Goal: Use online tool/utility: Utilize a website feature to perform a specific function

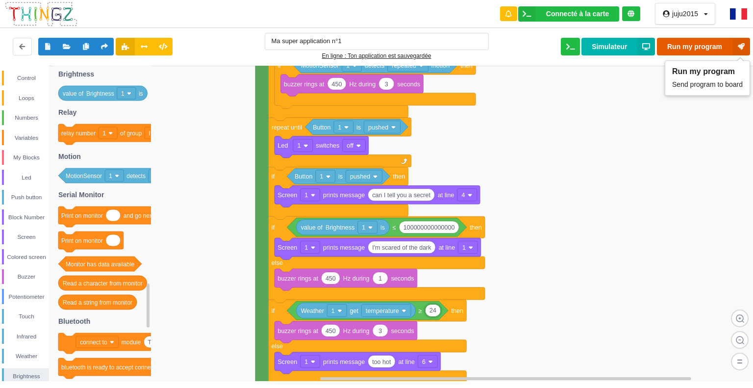
click at [743, 48] on icon at bounding box center [742, 47] width 18 height 18
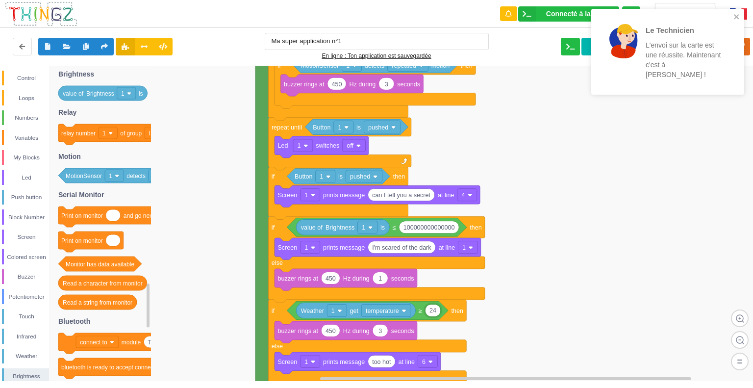
click at [437, 311] on input "24" at bounding box center [432, 310] width 15 height 12
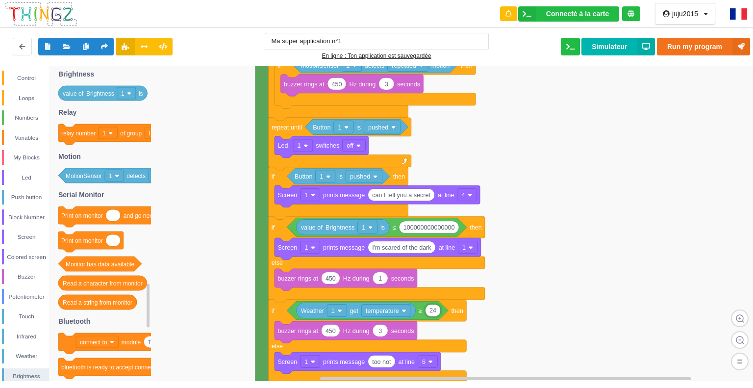
type input "2"
type input "15"
click at [522, 355] on rect at bounding box center [380, 224] width 760 height 316
click at [391, 362] on input "too hot" at bounding box center [381, 361] width 27 height 12
type input "too cold"
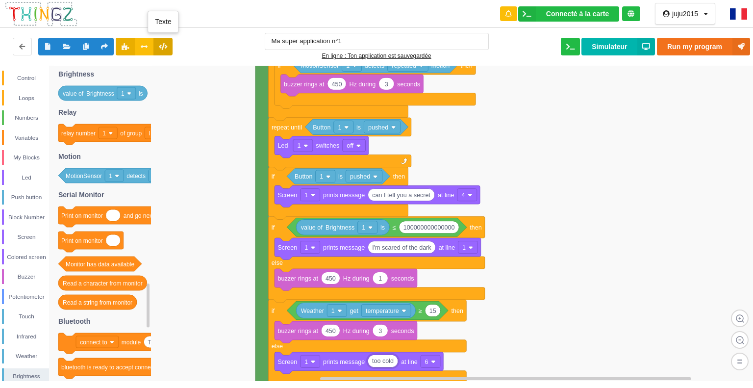
click at [167, 48] on icon at bounding box center [163, 46] width 8 height 6
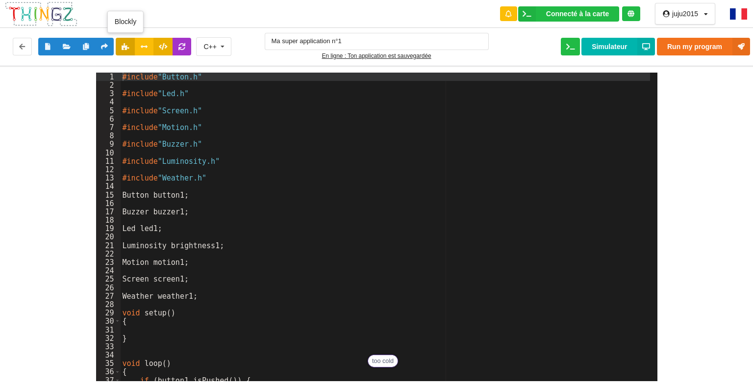
click at [123, 45] on icon at bounding box center [125, 46] width 8 height 6
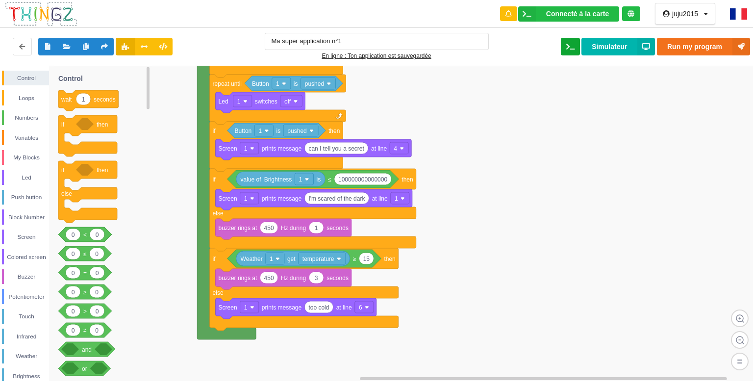
click at [568, 45] on icon at bounding box center [570, 46] width 8 height 6
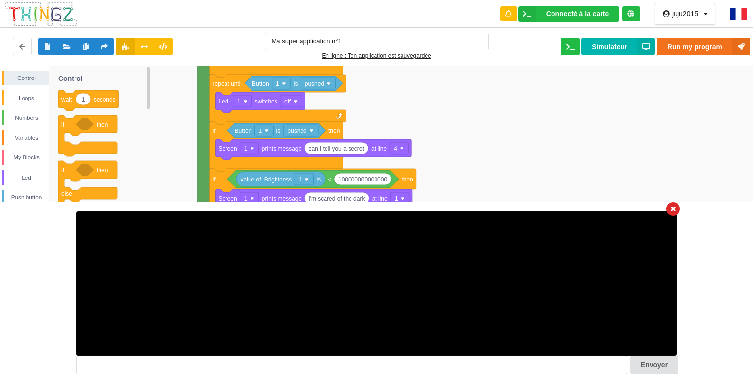
click at [672, 208] on icon at bounding box center [673, 209] width 5 height 6
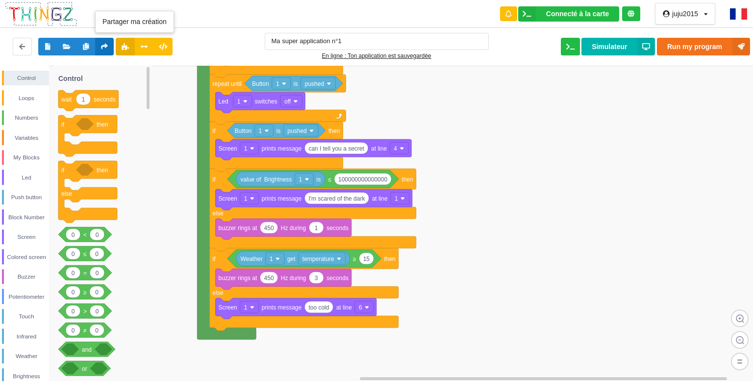
click at [107, 46] on icon at bounding box center [105, 46] width 8 height 6
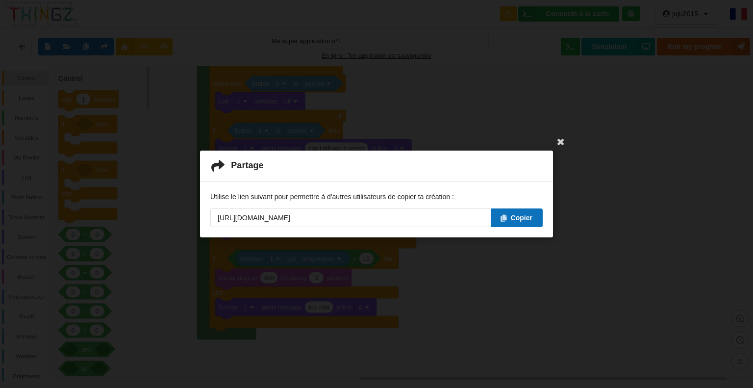
click at [515, 222] on button "Copier" at bounding box center [517, 217] width 52 height 19
click at [561, 143] on icon at bounding box center [561, 141] width 16 height 16
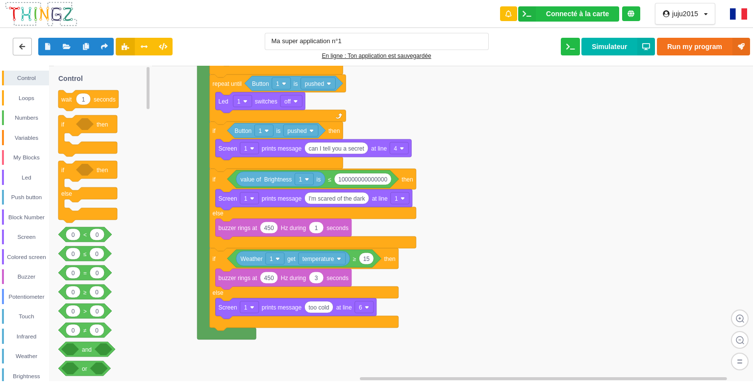
click at [22, 46] on icon at bounding box center [22, 46] width 8 height 6
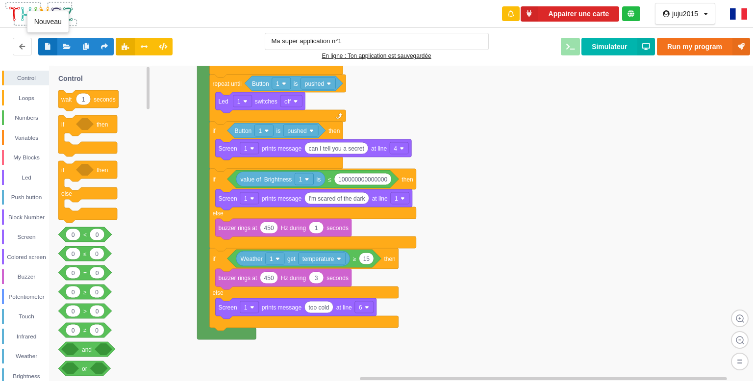
click at [48, 48] on icon at bounding box center [48, 46] width 8 height 6
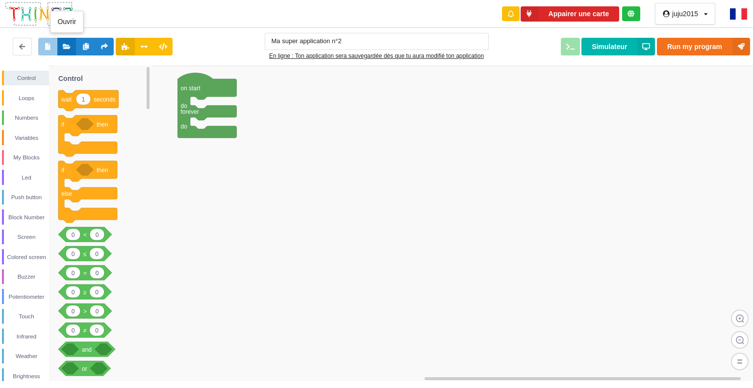
click at [64, 44] on icon at bounding box center [67, 46] width 8 height 6
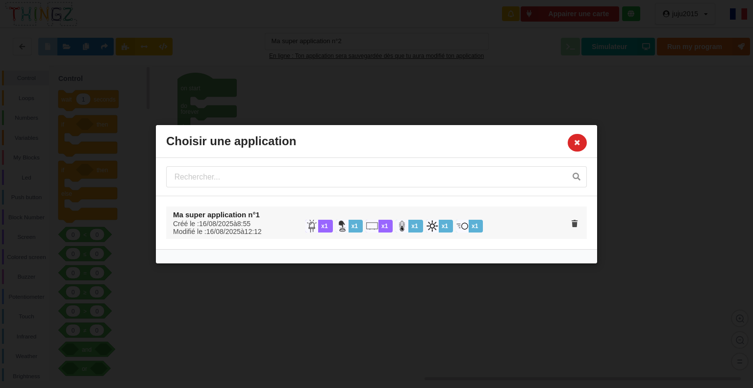
click at [227, 225] on div "Créé le : [DATE] à 8 : 55 Modifié le : [DATE] à 12 : 12" at bounding box center [232, 227] width 132 height 16
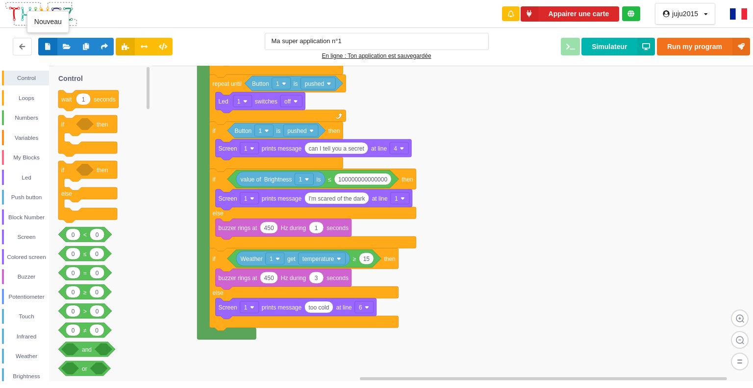
click at [50, 48] on icon at bounding box center [48, 46] width 8 height 6
type input "Ma super application n°2"
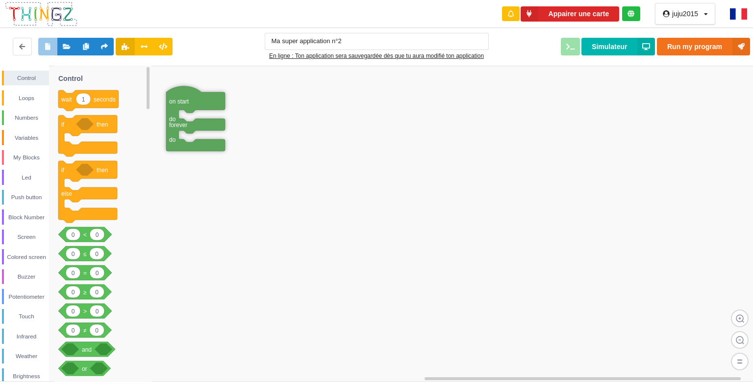
drag, startPoint x: 224, startPoint y: 169, endPoint x: 212, endPoint y: 108, distance: 61.8
click at [34, 292] on div "Potentiometer" at bounding box center [26, 297] width 45 height 10
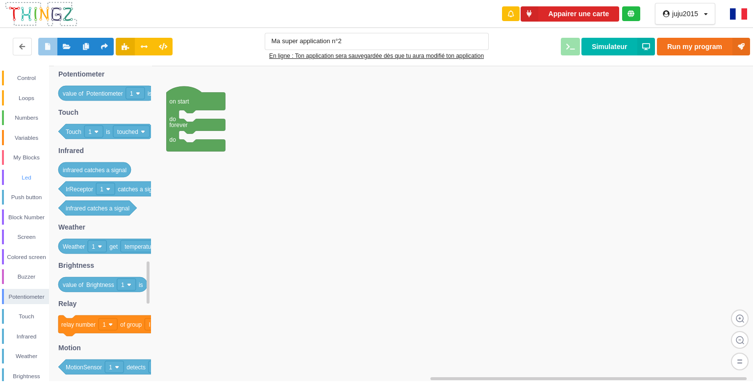
click at [21, 176] on div "Led" at bounding box center [26, 178] width 45 height 10
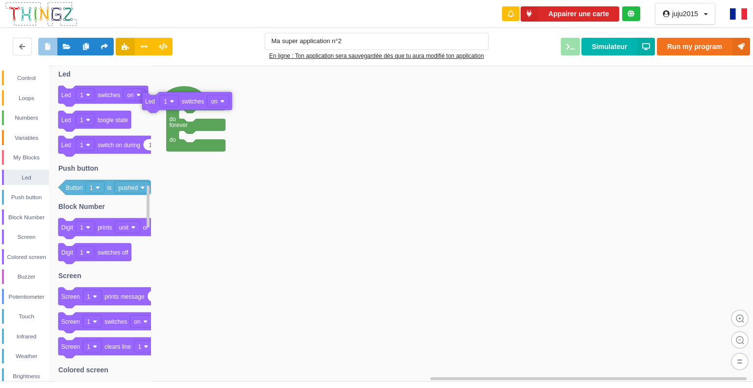
drag, startPoint x: 71, startPoint y: 99, endPoint x: 185, endPoint y: 120, distance: 116.2
click at [184, 119] on div "Control Loops Numbers Variables My Blocks Led Push button Block Number Screen C…" at bounding box center [380, 223] width 760 height 315
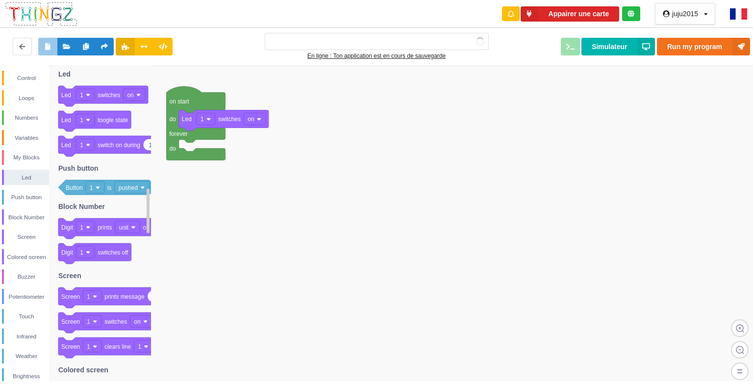
type input "Ma super application n°2"
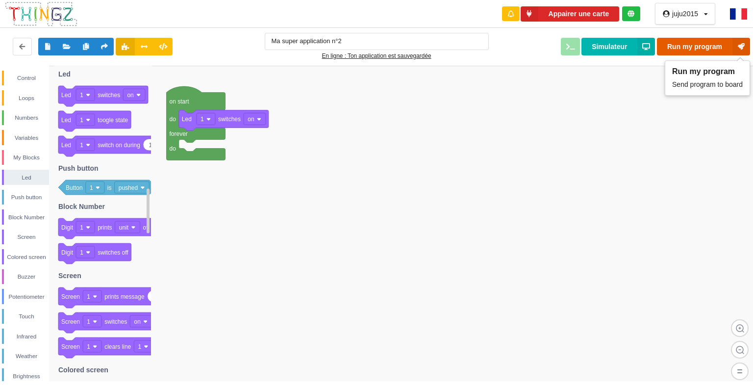
click at [683, 40] on button "Run my program" at bounding box center [703, 47] width 93 height 18
click at [683, 43] on button "Run my program" at bounding box center [703, 47] width 93 height 18
click at [683, 41] on button "Run my program" at bounding box center [703, 47] width 93 height 18
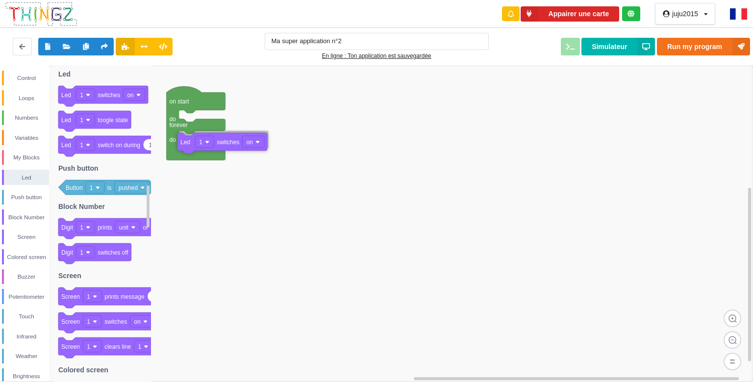
drag, startPoint x: 241, startPoint y: 119, endPoint x: 240, endPoint y: 142, distance: 23.1
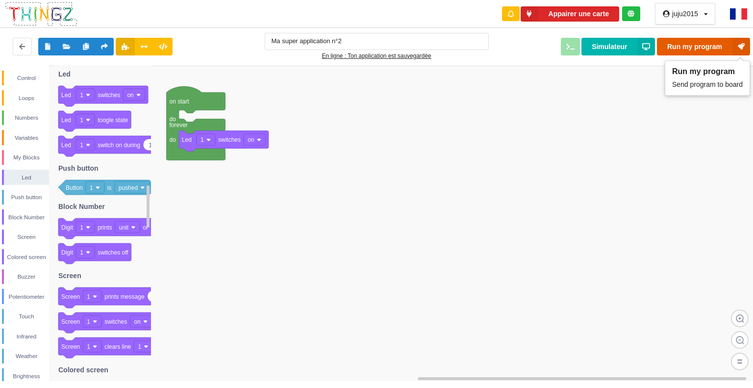
click at [713, 45] on button "Run my program" at bounding box center [703, 47] width 93 height 18
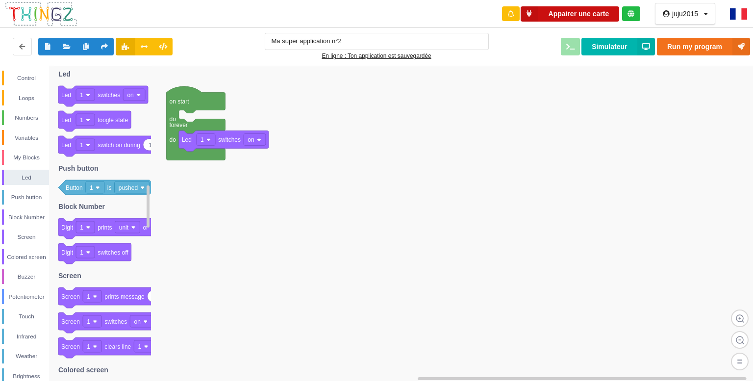
click at [561, 9] on button "Appairer une carte" at bounding box center [570, 13] width 99 height 15
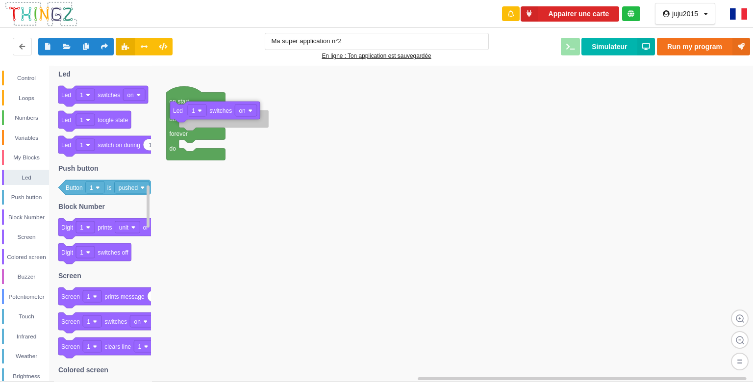
drag, startPoint x: 235, startPoint y: 139, endPoint x: 230, endPoint y: 114, distance: 25.5
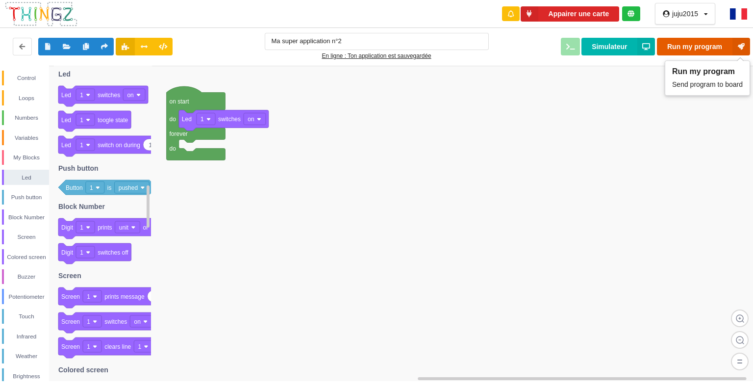
click at [690, 42] on button "Run my program" at bounding box center [703, 47] width 93 height 18
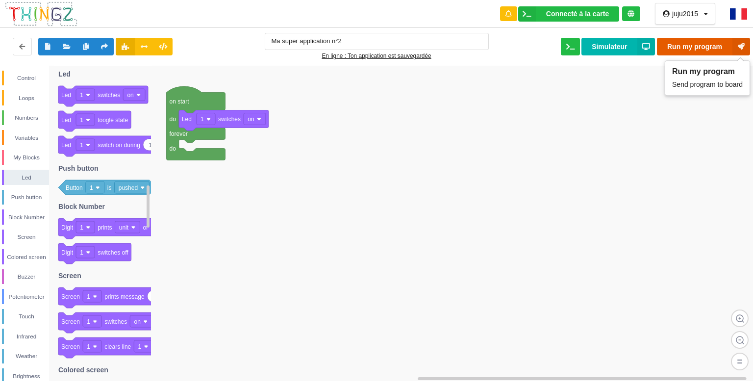
click at [709, 45] on button "Run my program" at bounding box center [703, 47] width 93 height 18
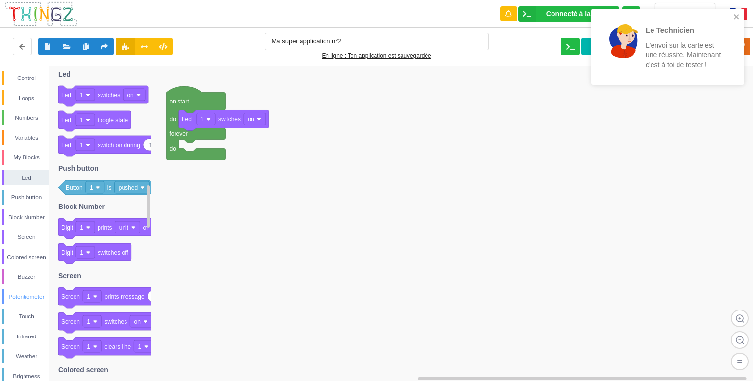
click at [34, 293] on div "Potentiometer" at bounding box center [26, 297] width 45 height 10
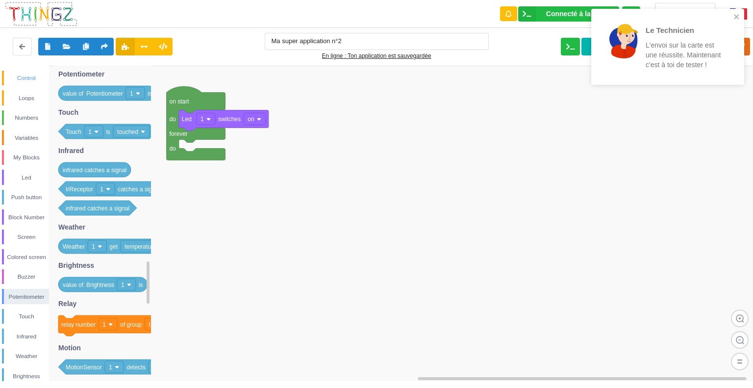
click at [25, 75] on div "Control" at bounding box center [26, 78] width 45 height 10
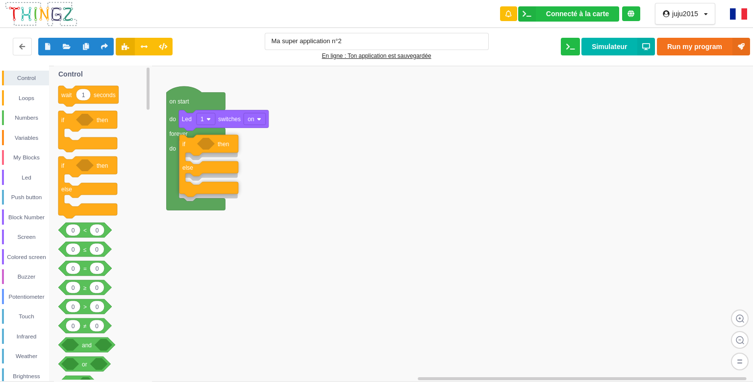
drag, startPoint x: 84, startPoint y: 163, endPoint x: 203, endPoint y: 142, distance: 120.5
click at [203, 142] on div "Control Loops Numbers Variables My Blocks Led Push button Block Number Screen C…" at bounding box center [380, 223] width 760 height 315
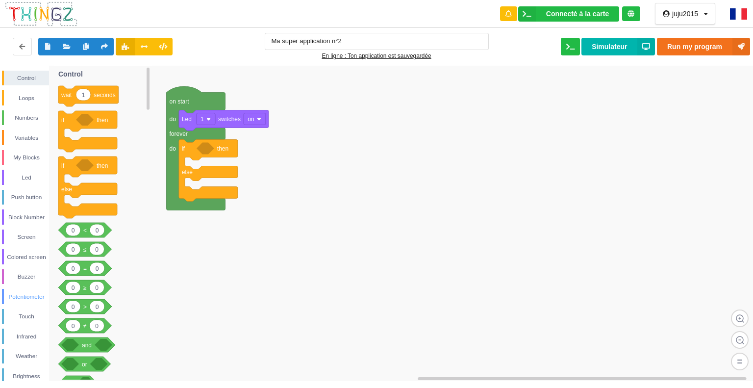
click at [37, 293] on div "Potentiometer" at bounding box center [26, 297] width 45 height 10
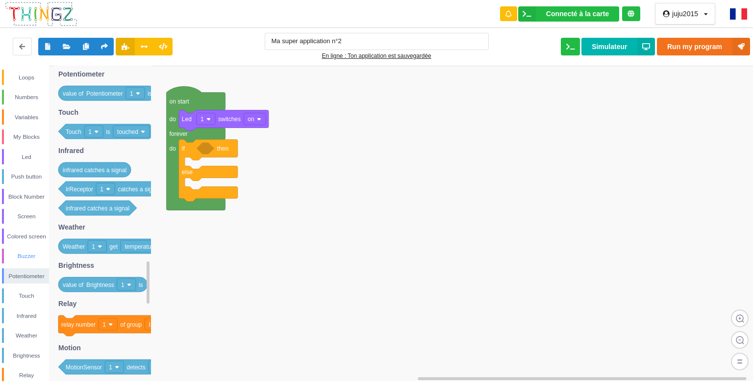
scroll to position [22, 0]
click at [11, 93] on div "Numbers" at bounding box center [26, 96] width 45 height 10
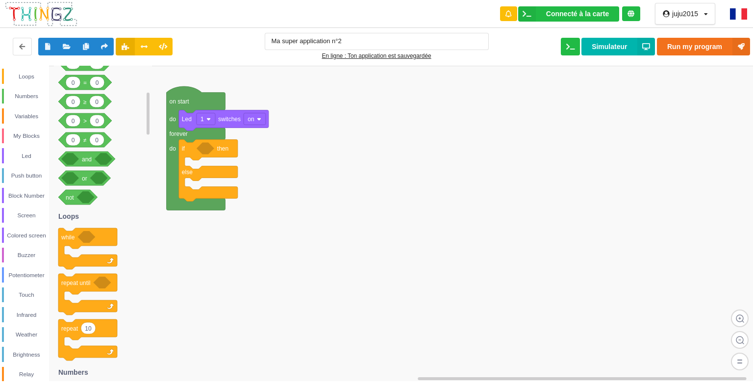
click at [147, 97] on g at bounding box center [148, 223] width 5 height 313
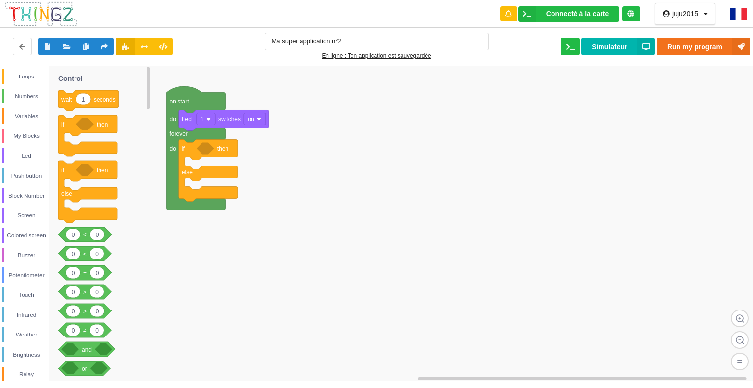
click at [147, 78] on g at bounding box center [148, 223] width 5 height 313
drag, startPoint x: 86, startPoint y: 257, endPoint x: 209, endPoint y: 152, distance: 162.8
click at [209, 152] on div "Control Loops Numbers Variables My Blocks Led Push button Block Number Screen C…" at bounding box center [380, 223] width 760 height 315
click at [30, 274] on div "Potentiometer" at bounding box center [26, 275] width 45 height 10
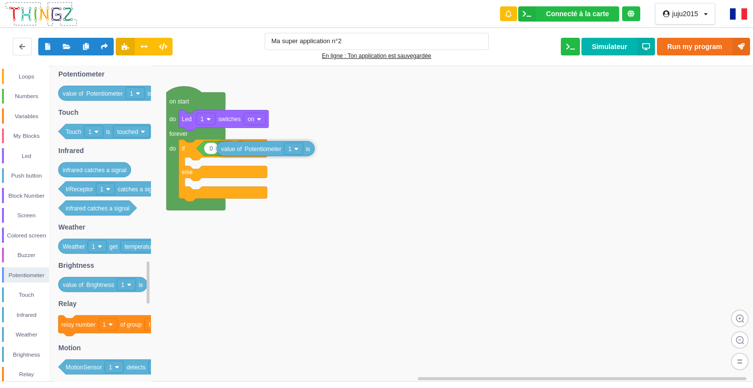
drag, startPoint x: 103, startPoint y: 94, endPoint x: 261, endPoint y: 150, distance: 167.3
click at [261, 150] on div "Control Loops Numbers Variables My Blocks Led Push button Block Number Screen C…" at bounding box center [380, 223] width 760 height 315
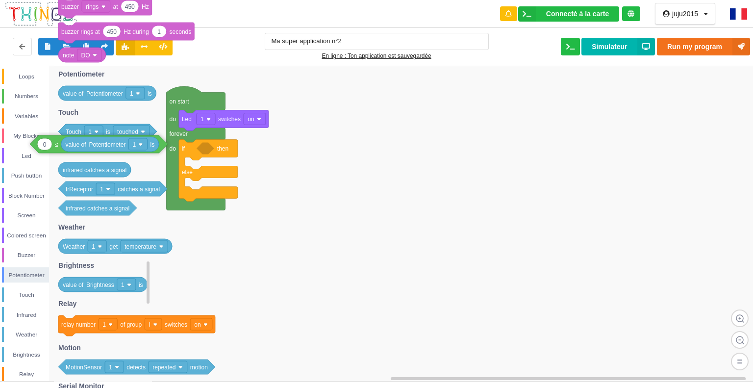
drag, startPoint x: 221, startPoint y: 151, endPoint x: 56, endPoint y: 146, distance: 164.8
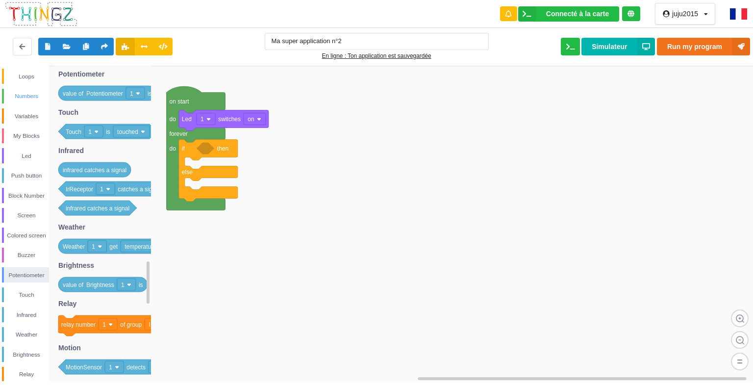
click at [25, 95] on div "Numbers" at bounding box center [26, 96] width 45 height 10
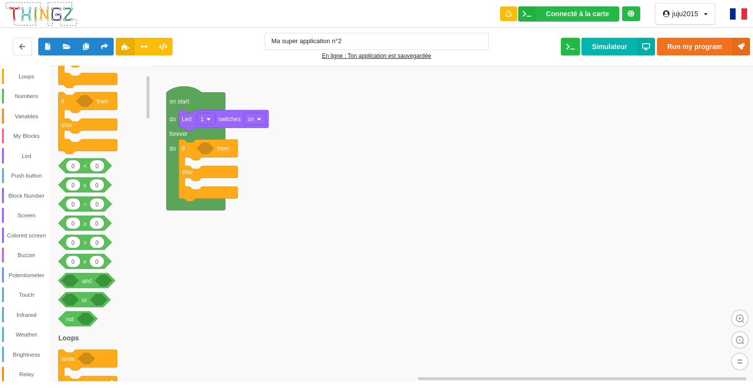
drag, startPoint x: 147, startPoint y: 140, endPoint x: 140, endPoint y: 83, distance: 56.9
click at [140, 83] on div "Control Loops Numbers Variables My Blocks Led Push button Block Number Screen C…" at bounding box center [380, 223] width 760 height 315
drag, startPoint x: 97, startPoint y: 169, endPoint x: 217, endPoint y: 148, distance: 122.1
click at [217, 148] on div "Control Loops Numbers Variables My Blocks Led Push button Block Number Screen C…" at bounding box center [380, 223] width 760 height 315
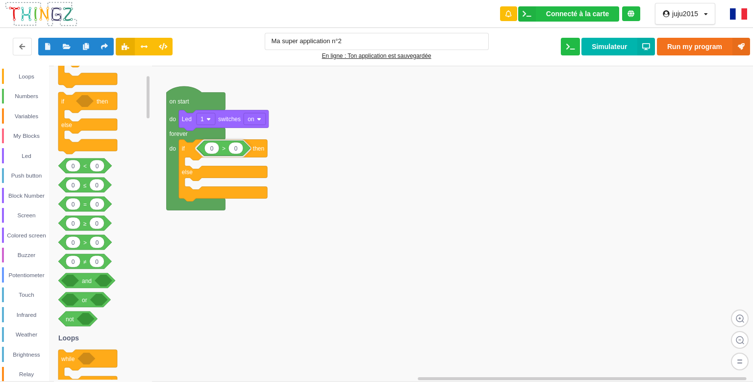
drag, startPoint x: 93, startPoint y: 247, endPoint x: 231, endPoint y: 153, distance: 167.4
click at [231, 153] on div "Control Loops Numbers Variables My Blocks Led Push button Block Number Screen C…" at bounding box center [380, 223] width 760 height 315
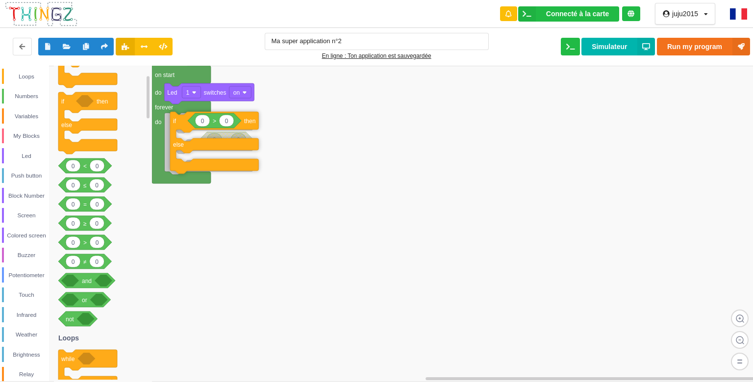
drag, startPoint x: 232, startPoint y: 142, endPoint x: 237, endPoint y: 142, distance: 4.9
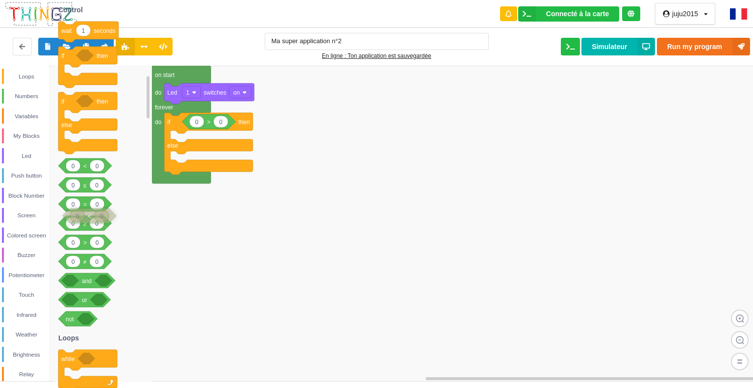
drag, startPoint x: 239, startPoint y: 136, endPoint x: 96, endPoint y: 205, distance: 158.6
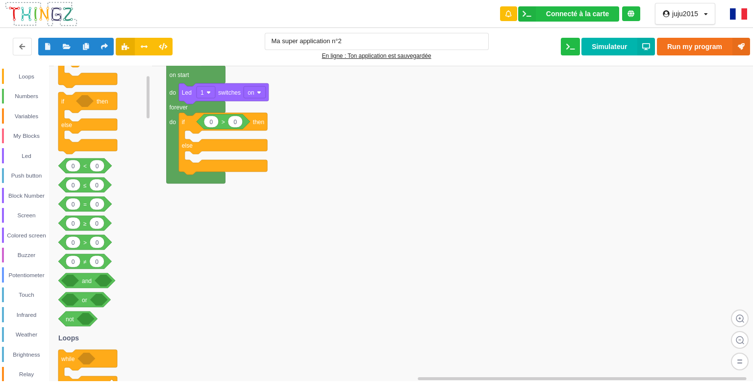
drag, startPoint x: 29, startPoint y: 277, endPoint x: 56, endPoint y: 261, distance: 31.2
click at [56, 261] on div "Control Loops Numbers Variables My Blocks Led Push button Block Number Screen C…" at bounding box center [380, 223] width 760 height 315
click at [31, 267] on div "Potentiometer" at bounding box center [25, 274] width 47 height 15
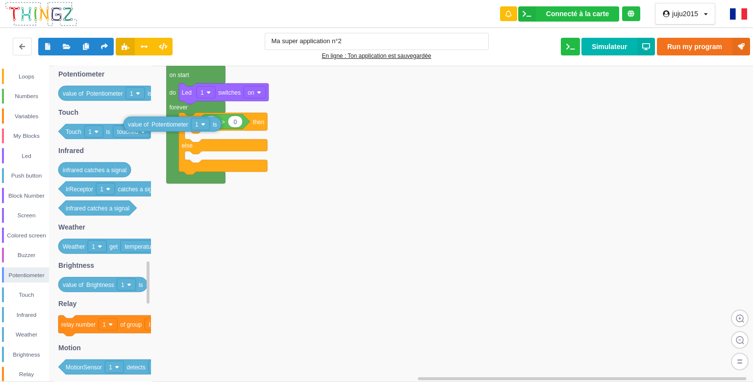
drag, startPoint x: 138, startPoint y: 90, endPoint x: 204, endPoint y: 121, distance: 72.2
click at [204, 121] on div "Control Loops Numbers Variables My Blocks Led Push button Block Number Screen C…" at bounding box center [380, 223] width 760 height 315
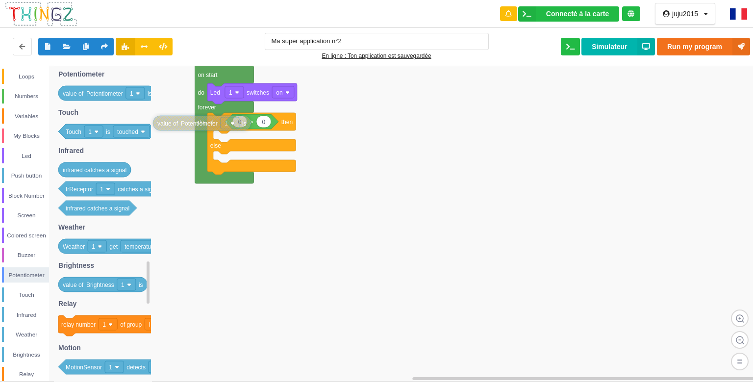
drag, startPoint x: 208, startPoint y: 123, endPoint x: 213, endPoint y: 126, distance: 6.1
drag, startPoint x: 217, startPoint y: 126, endPoint x: 247, endPoint y: 122, distance: 30.7
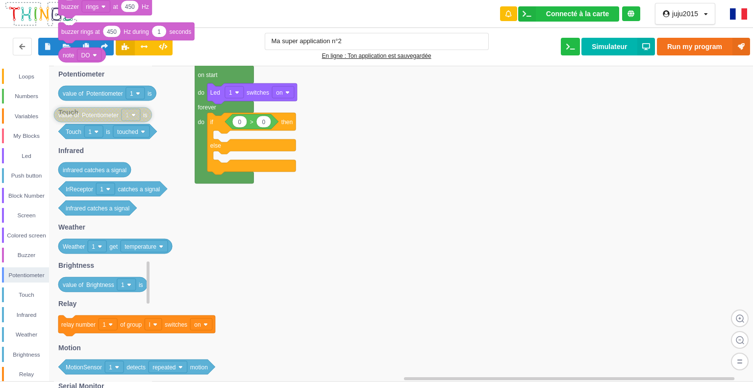
drag, startPoint x: 241, startPoint y: 126, endPoint x: 84, endPoint y: 114, distance: 157.8
drag, startPoint x: 91, startPoint y: 92, endPoint x: 99, endPoint y: 96, distance: 9.0
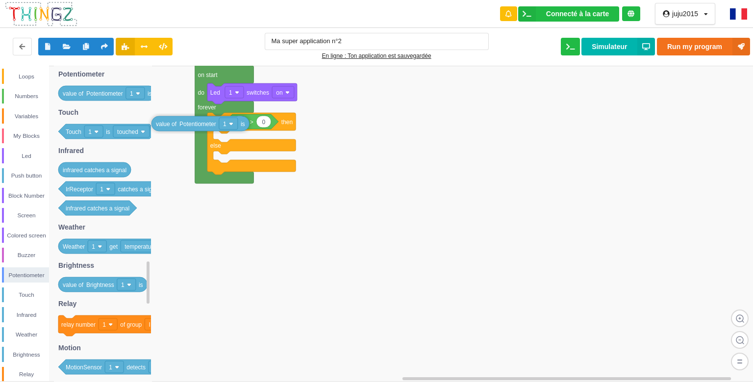
drag, startPoint x: 131, startPoint y: 94, endPoint x: 224, endPoint y: 124, distance: 97.5
click at [224, 124] on div "Control Loops Numbers Variables My Blocks Led Push button Block Number Screen C…" at bounding box center [380, 223] width 760 height 315
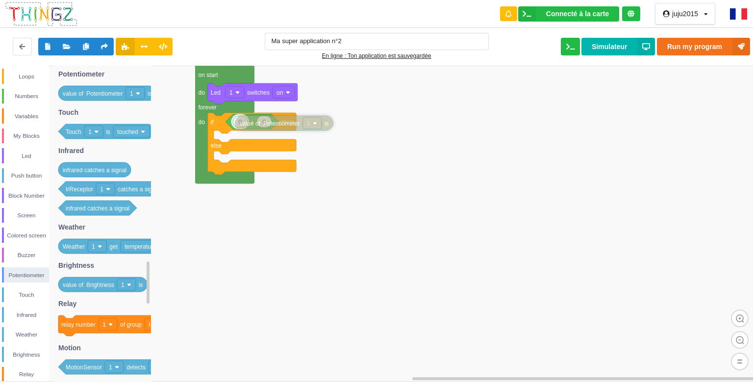
drag, startPoint x: 224, startPoint y: 124, endPoint x: 308, endPoint y: 124, distance: 84.3
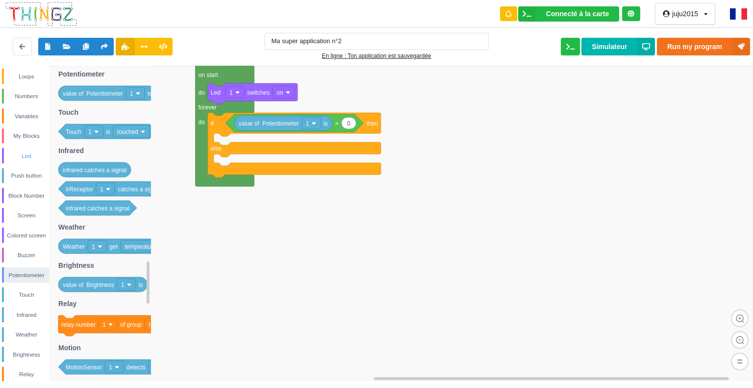
click at [11, 151] on div "Led" at bounding box center [26, 156] width 45 height 10
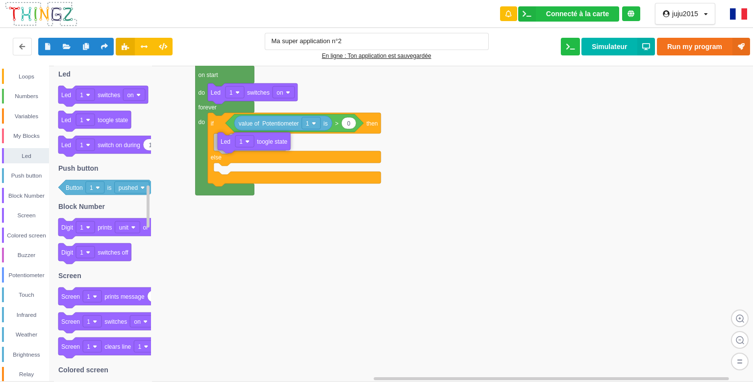
drag, startPoint x: 110, startPoint y: 121, endPoint x: 266, endPoint y: 143, distance: 157.4
click at [267, 143] on div "Control Loops Numbers Variables My Blocks Led Push button Block Number Screen C…" at bounding box center [380, 223] width 760 height 315
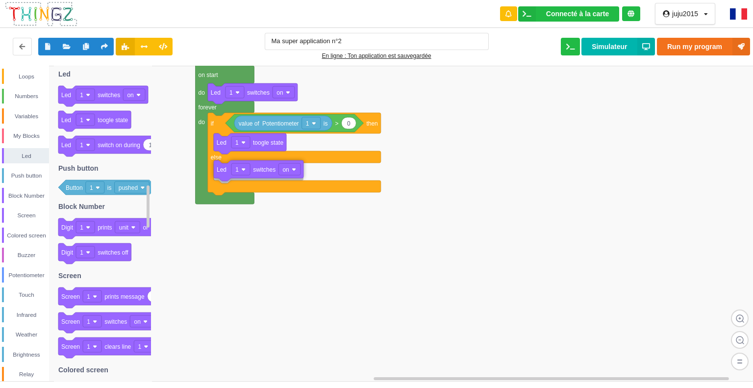
drag, startPoint x: 133, startPoint y: 93, endPoint x: 288, endPoint y: 167, distance: 171.5
click at [288, 167] on div "Control Loops Numbers Variables My Blocks Led Push button Block Number Screen C…" at bounding box center [380, 223] width 760 height 315
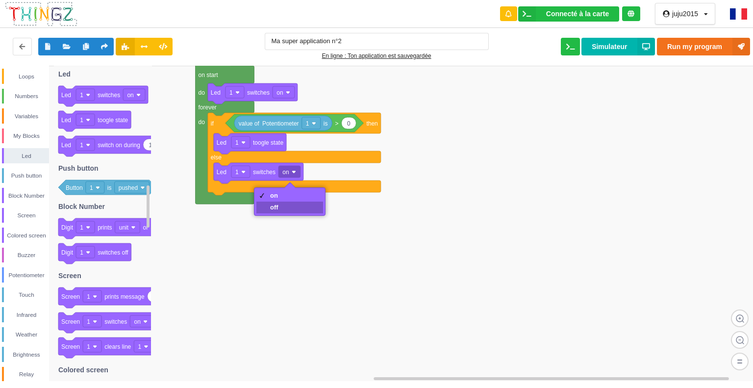
click at [286, 205] on div "off" at bounding box center [289, 208] width 67 height 12
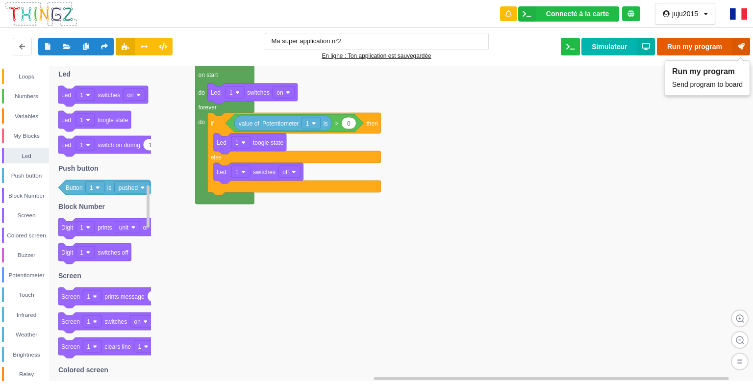
click at [687, 43] on button "Run my program" at bounding box center [703, 47] width 93 height 18
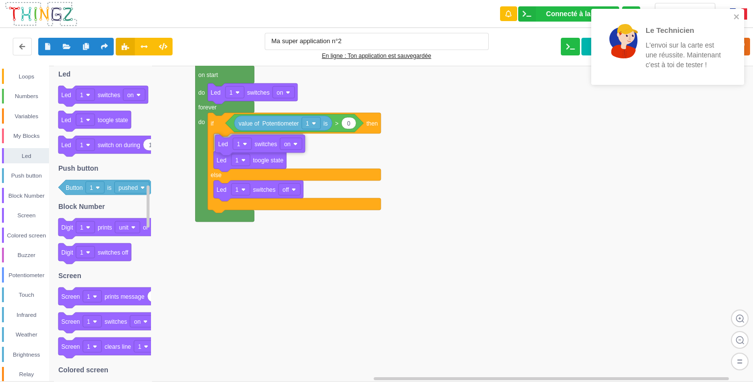
drag, startPoint x: 108, startPoint y: 95, endPoint x: 266, endPoint y: 144, distance: 164.7
click at [266, 144] on div "Control Loops Numbers Variables My Blocks Led Push button Block Number Screen C…" at bounding box center [380, 223] width 760 height 315
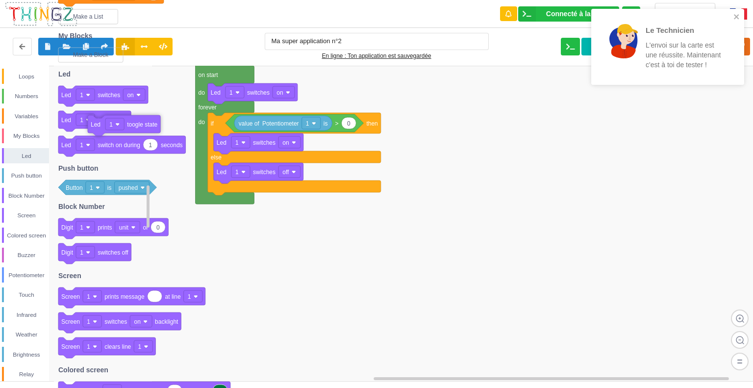
drag, startPoint x: 265, startPoint y: 162, endPoint x: 136, endPoint y: 125, distance: 134.4
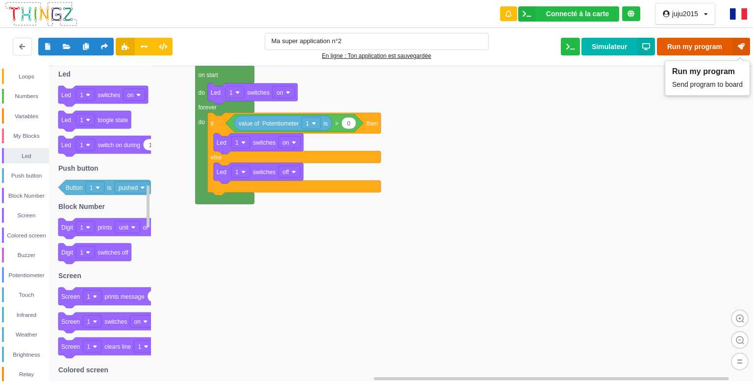
click at [699, 41] on button "Run my program" at bounding box center [703, 47] width 93 height 18
type input "1"
click at [702, 47] on button "Run my program" at bounding box center [703, 47] width 93 height 18
click at [353, 124] on input "1" at bounding box center [349, 122] width 14 height 11
type input "0"
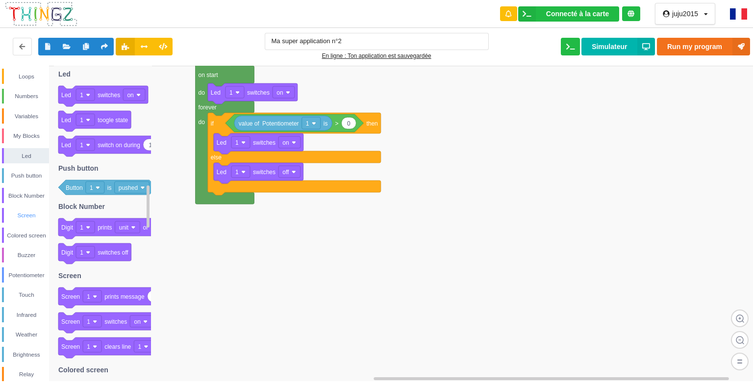
click at [20, 211] on div "Screen" at bounding box center [26, 215] width 45 height 10
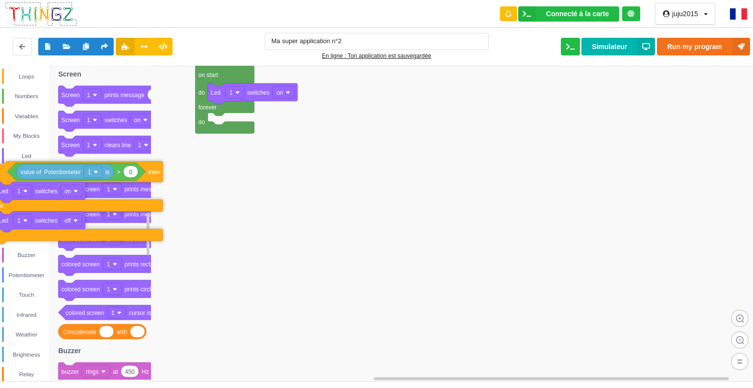
drag, startPoint x: 218, startPoint y: 129, endPoint x: 2, endPoint y: 178, distance: 221.6
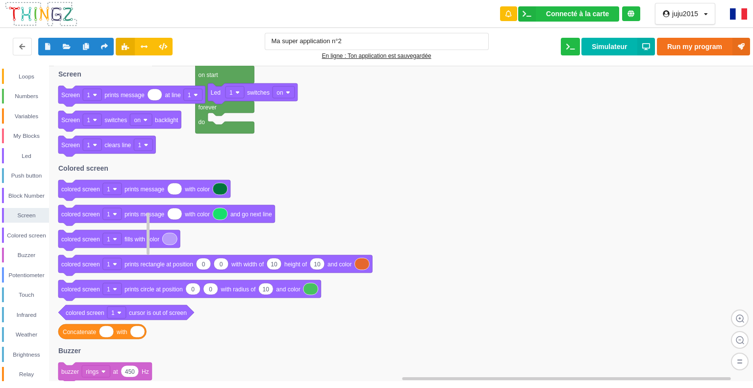
click at [145, 269] on icon at bounding box center [215, 265] width 314 height 21
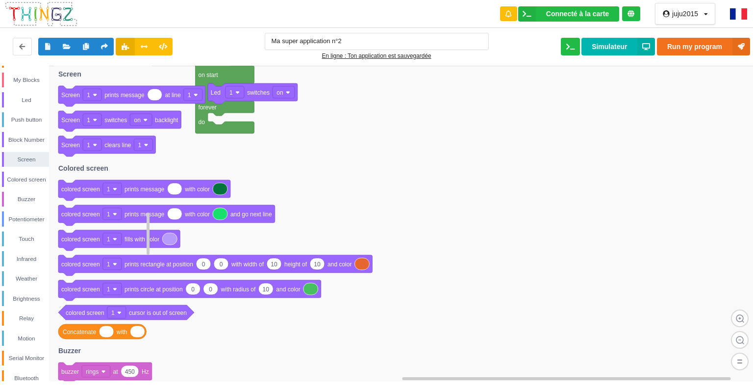
scroll to position [79, 0]
drag, startPoint x: 27, startPoint y: 334, endPoint x: 90, endPoint y: 306, distance: 68.5
click at [90, 306] on div "Control Loops Numbers Variables My Blocks Led Push button Block Number Screen C…" at bounding box center [380, 223] width 760 height 315
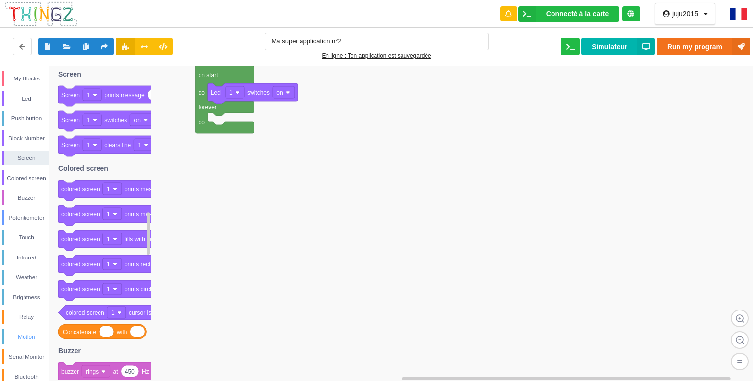
click at [29, 332] on div "Motion" at bounding box center [26, 337] width 45 height 10
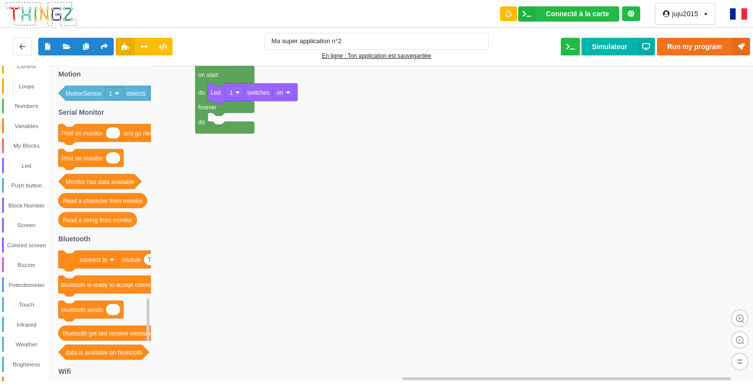
scroll to position [0, 0]
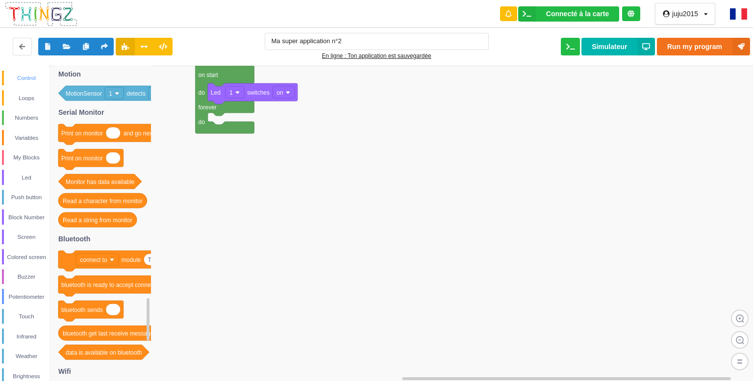
click at [25, 81] on div "Control" at bounding box center [26, 78] width 45 height 10
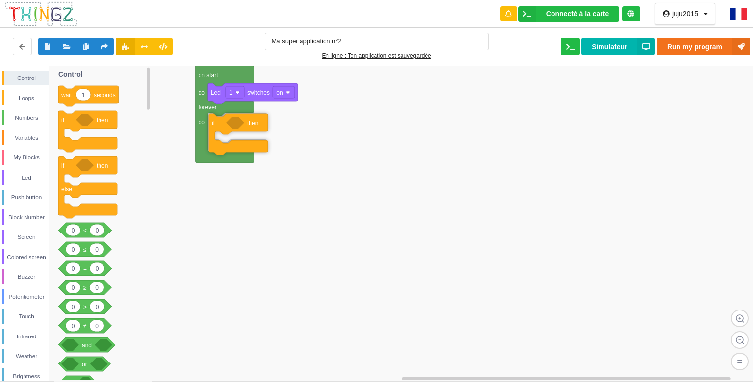
drag, startPoint x: 94, startPoint y: 127, endPoint x: 244, endPoint y: 130, distance: 150.6
click at [244, 130] on div "Control Loops Numbers Variables My Blocks Led Push button Block Number Screen C…" at bounding box center [380, 223] width 760 height 315
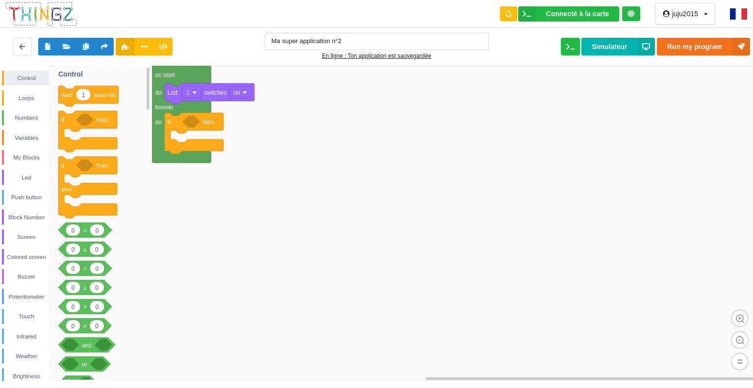
drag, startPoint x: 245, startPoint y: 134, endPoint x: 189, endPoint y: 127, distance: 56.3
click at [188, 127] on g at bounding box center [380, 224] width 760 height 316
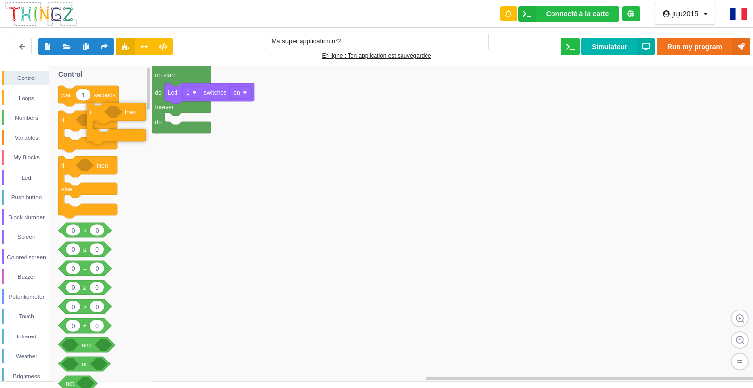
drag, startPoint x: 190, startPoint y: 128, endPoint x: 88, endPoint y: 102, distance: 105.3
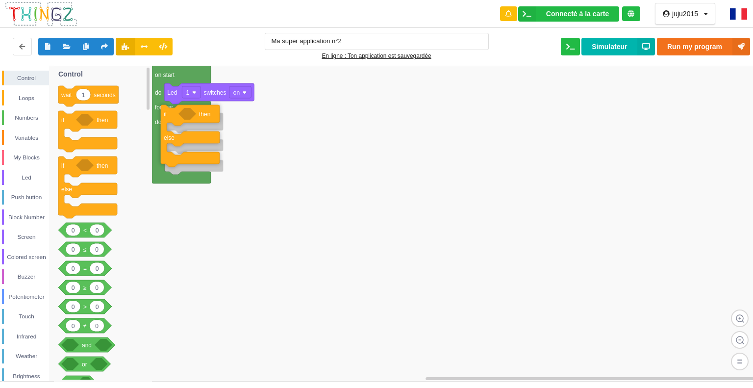
drag, startPoint x: 99, startPoint y: 178, endPoint x: 201, endPoint y: 126, distance: 114.3
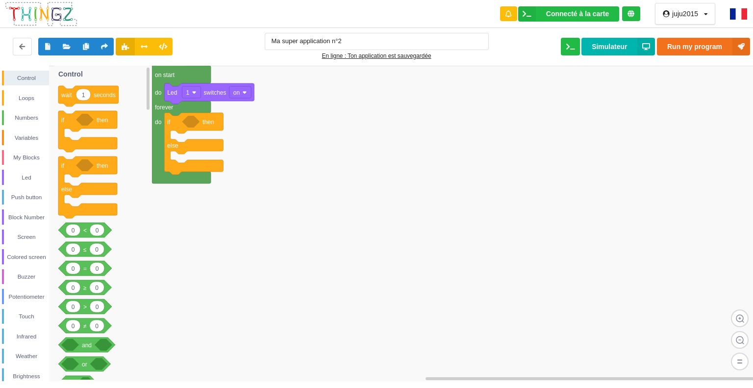
drag, startPoint x: 48, startPoint y: 285, endPoint x: 51, endPoint y: 307, distance: 22.8
click at [49, 313] on div "Control Loops Numbers Variables My Blocks Led Push button Block Number Screen C…" at bounding box center [24, 223] width 49 height 315
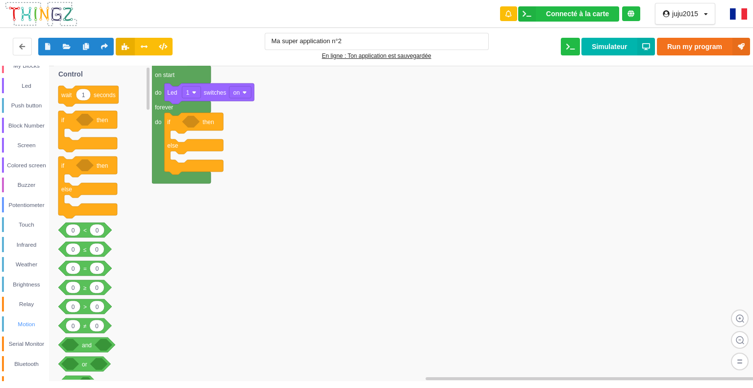
scroll to position [89, 0]
click at [22, 322] on div "Motion" at bounding box center [26, 327] width 45 height 10
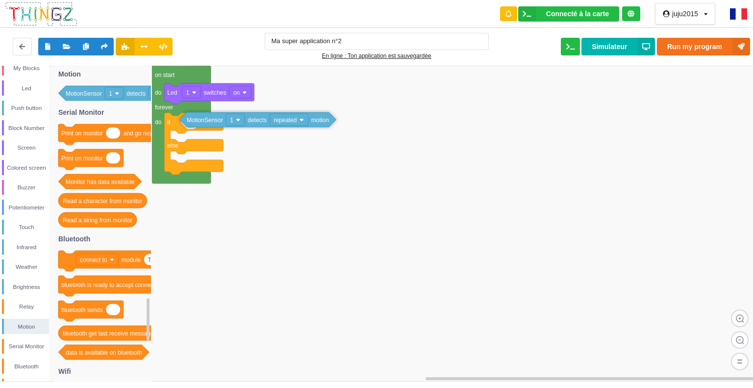
drag, startPoint x: 88, startPoint y: 100, endPoint x: 208, endPoint y: 126, distance: 123.5
click at [208, 126] on div "Control Loops Numbers Variables My Blocks Led Push button Block Number Screen C…" at bounding box center [380, 223] width 760 height 315
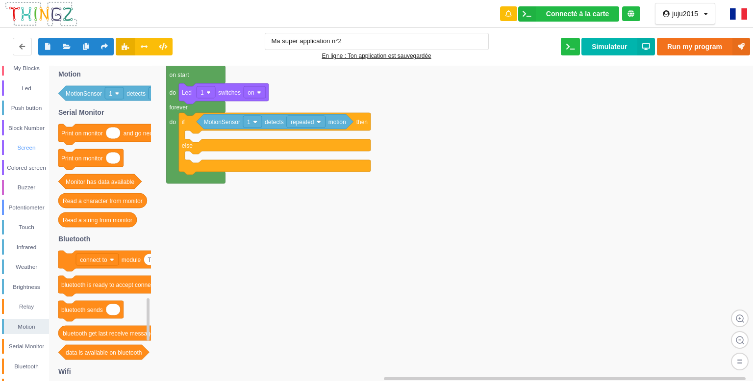
click at [32, 143] on div "Screen" at bounding box center [26, 148] width 45 height 10
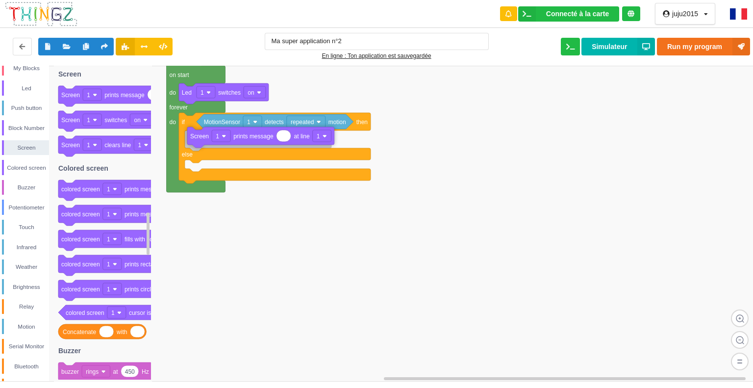
drag, startPoint x: 121, startPoint y: 96, endPoint x: 253, endPoint y: 137, distance: 138.7
click at [253, 137] on div "Control Loops Numbers Variables My Blocks Led Push button Block Number Screen C…" at bounding box center [380, 223] width 760 height 315
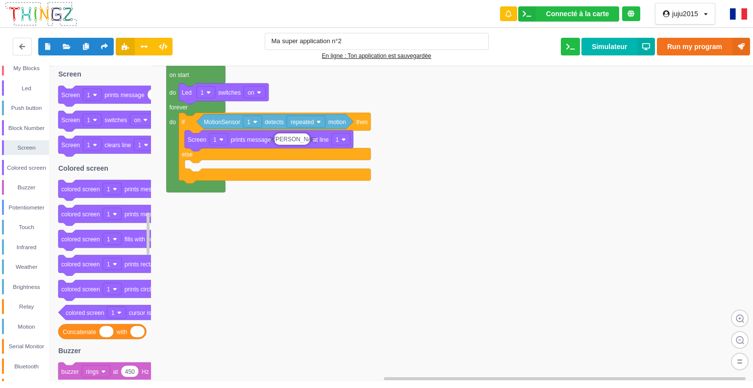
type input "[PERSON_NAME]"
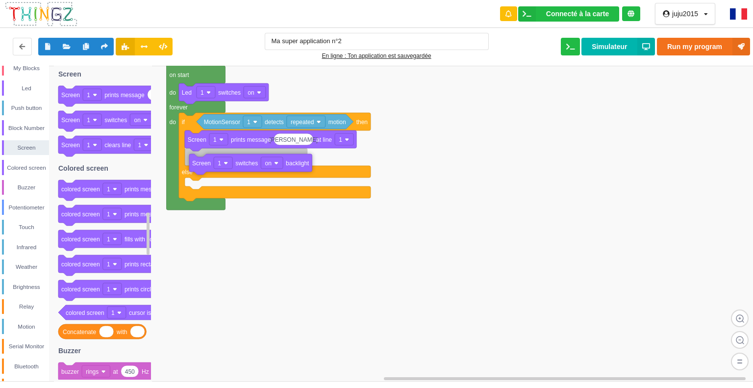
drag, startPoint x: 124, startPoint y: 126, endPoint x: 254, endPoint y: 170, distance: 138.0
click at [254, 170] on div "Control Loops Numbers Variables My Blocks Led Push button Block Number Screen C…" at bounding box center [380, 223] width 760 height 315
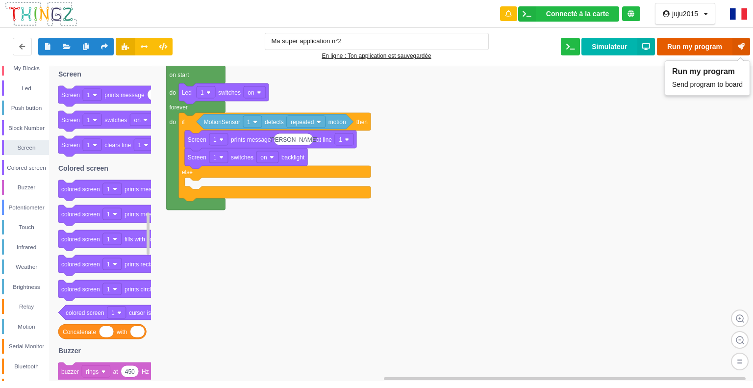
click at [723, 44] on button "Run my program" at bounding box center [703, 47] width 93 height 18
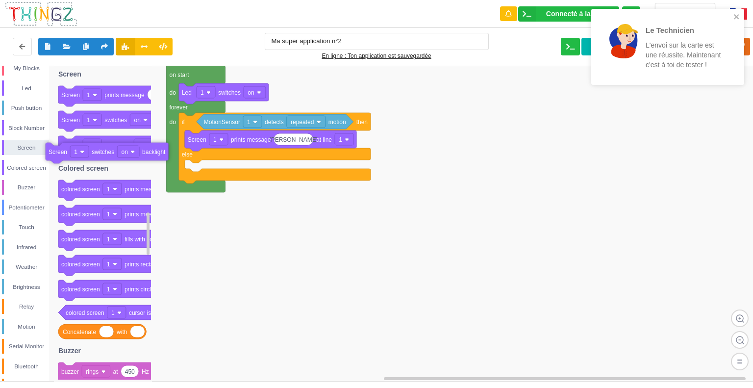
drag, startPoint x: 288, startPoint y: 162, endPoint x: 136, endPoint y: 153, distance: 151.8
click at [20, 87] on div "Led" at bounding box center [26, 88] width 45 height 10
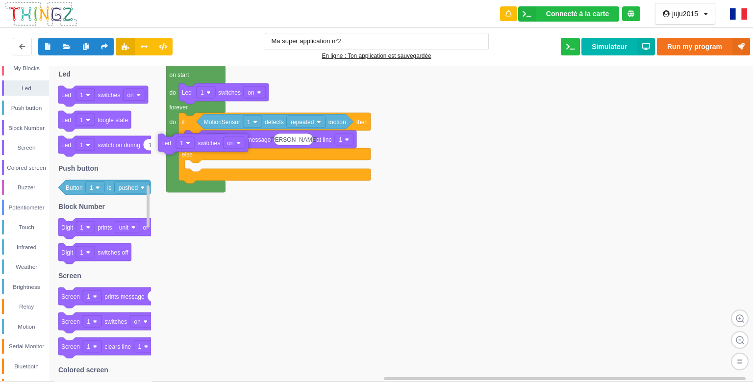
drag, startPoint x: 78, startPoint y: 100, endPoint x: 184, endPoint y: 151, distance: 117.3
click at [183, 150] on div "Control Loops Numbers Variables My Blocks Led Push button Block Number Screen C…" at bounding box center [380, 223] width 760 height 315
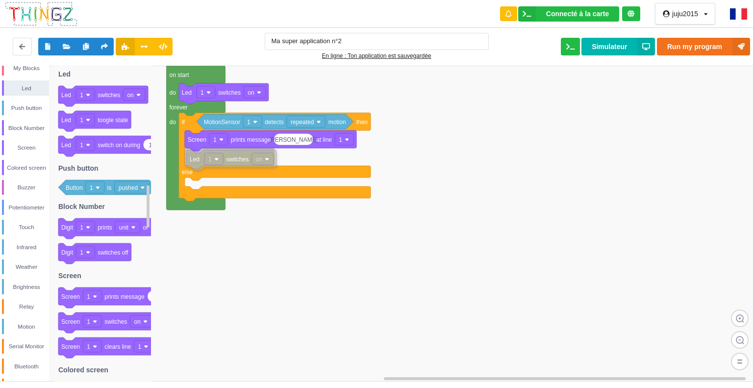
drag, startPoint x: 193, startPoint y: 150, endPoint x: 213, endPoint y: 162, distance: 23.5
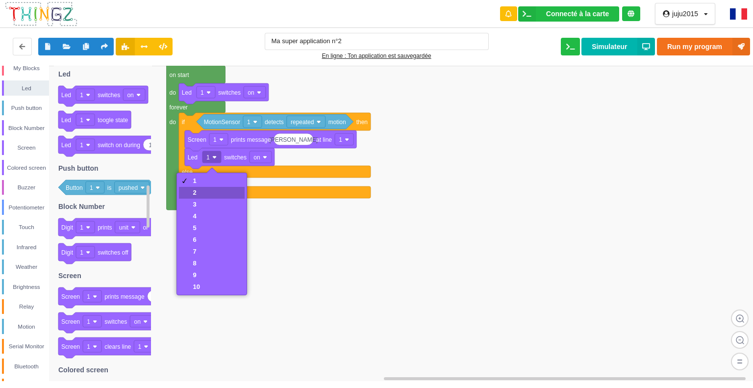
click at [214, 191] on div "2" at bounding box center [211, 193] width 65 height 12
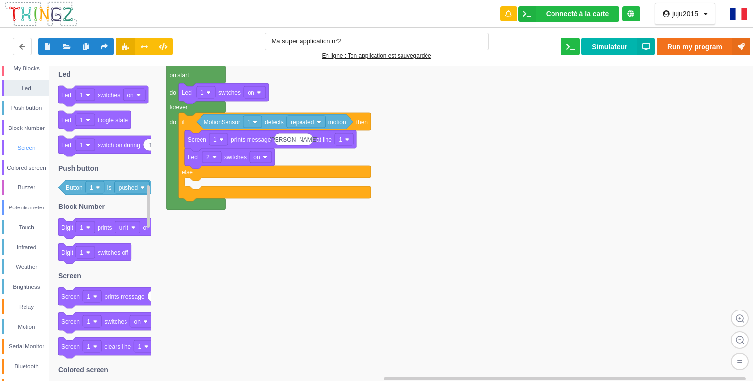
click at [29, 145] on div "Screen" at bounding box center [26, 148] width 45 height 10
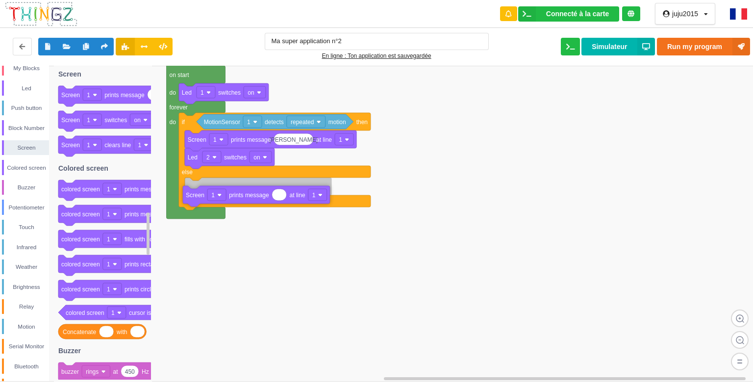
drag, startPoint x: 104, startPoint y: 94, endPoint x: 229, endPoint y: 189, distance: 157.0
click at [229, 191] on div "Control Loops Numbers Variables My Blocks Led Push button Block Number Screen C…" at bounding box center [380, 223] width 760 height 315
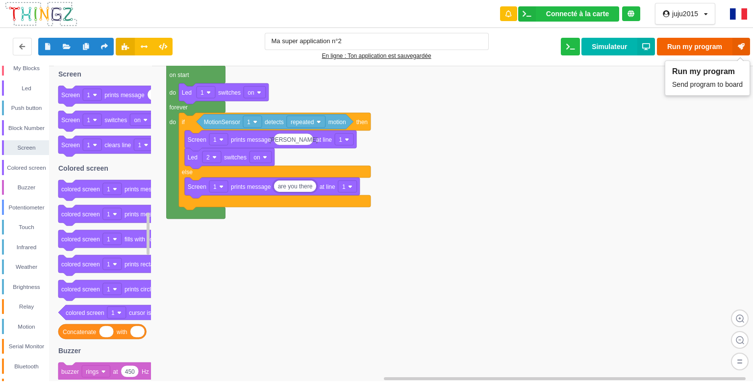
type input "are you there"
click at [701, 48] on button "Run my program" at bounding box center [703, 47] width 93 height 18
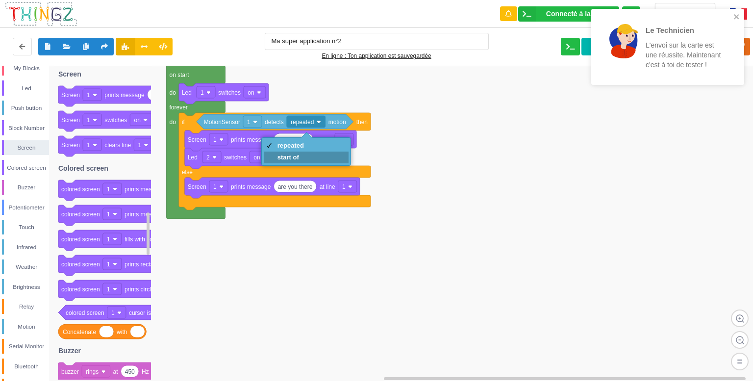
click at [304, 158] on div "start of" at bounding box center [306, 158] width 85 height 12
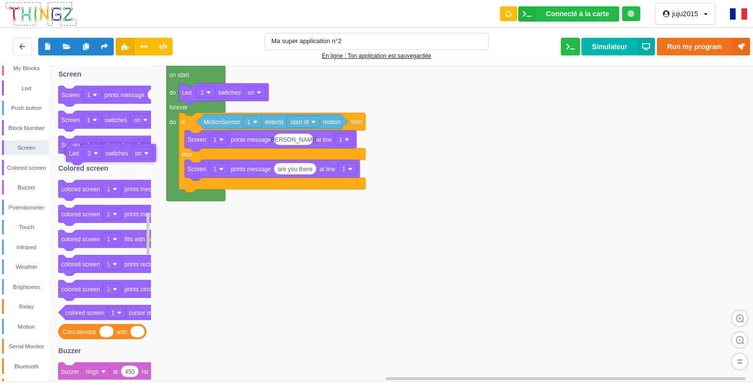
drag, startPoint x: 229, startPoint y: 160, endPoint x: 107, endPoint y: 155, distance: 122.7
click at [31, 222] on div "Touch" at bounding box center [26, 227] width 45 height 10
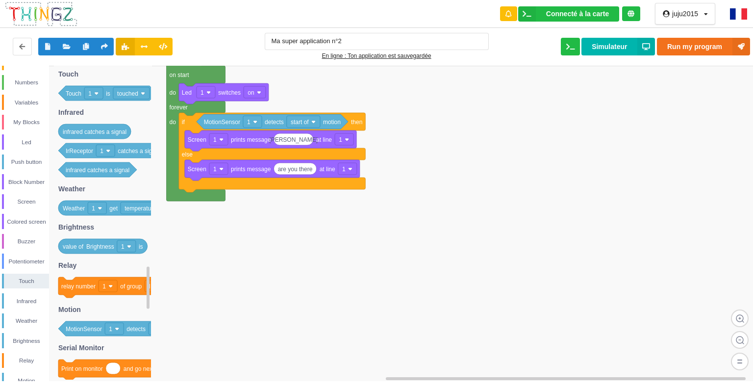
scroll to position [29, 0]
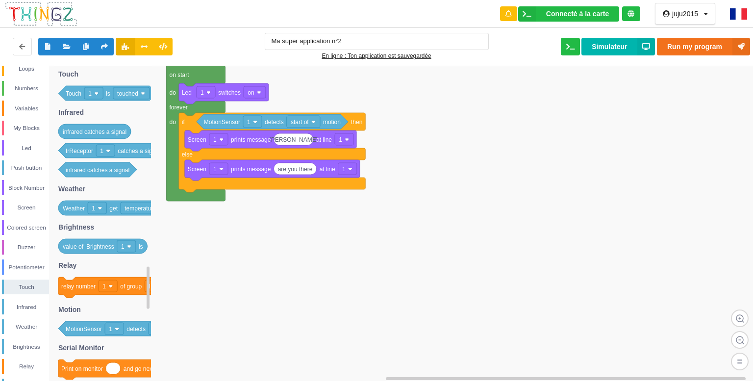
drag, startPoint x: 50, startPoint y: 119, endPoint x: 51, endPoint y: 97, distance: 22.6
click at [49, 97] on div "Control Loops Numbers Variables My Blocks Led Push button Block Number Screen C…" at bounding box center [24, 223] width 49 height 315
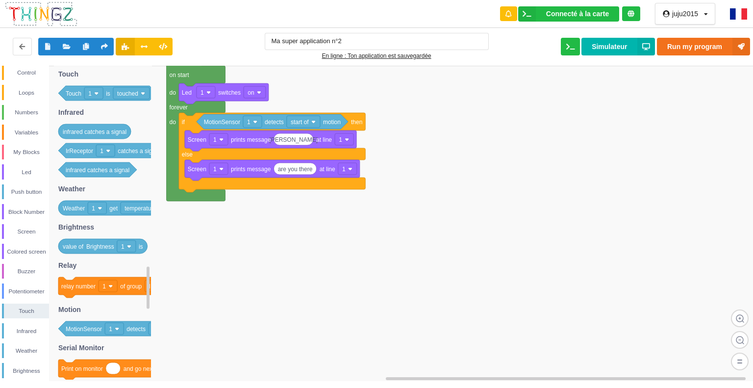
scroll to position [0, 0]
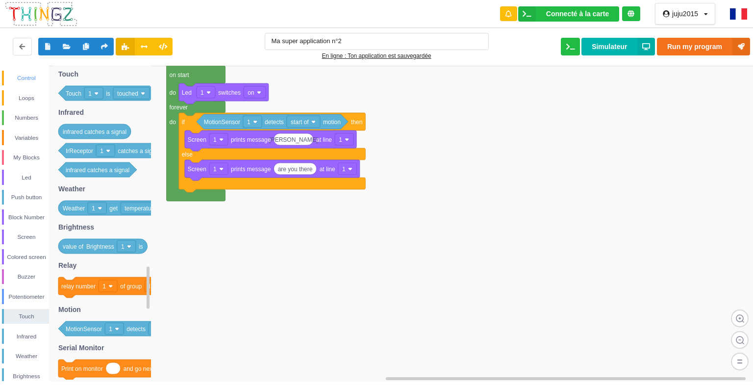
click at [25, 75] on div "Control" at bounding box center [26, 78] width 45 height 10
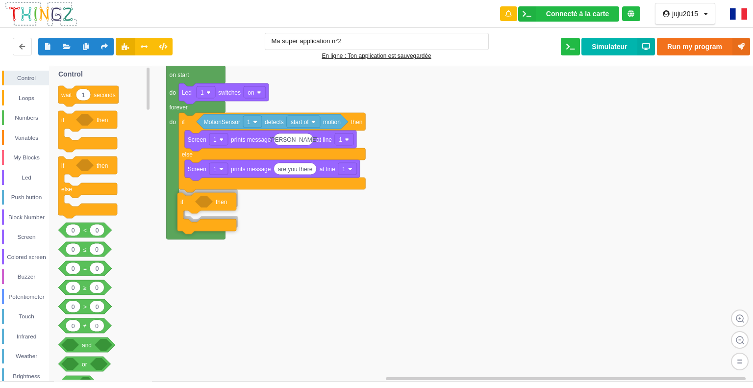
drag, startPoint x: 84, startPoint y: 120, endPoint x: 202, endPoint y: 203, distance: 143.7
click at [202, 202] on div "Control Loops Numbers Variables My Blocks Led Push button Block Number Screen C…" at bounding box center [380, 223] width 760 height 315
click at [31, 314] on div "Touch" at bounding box center [26, 316] width 45 height 10
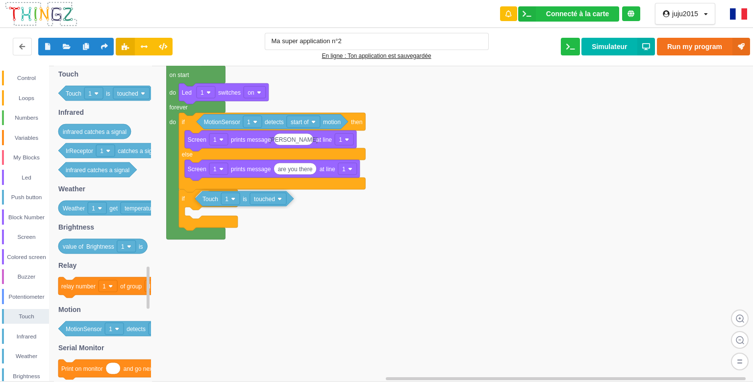
drag, startPoint x: 91, startPoint y: 93, endPoint x: 228, endPoint y: 199, distance: 172.7
click at [228, 199] on div "Control Loops Numbers Variables My Blocks Led Push button Block Number Screen C…" at bounding box center [380, 223] width 760 height 315
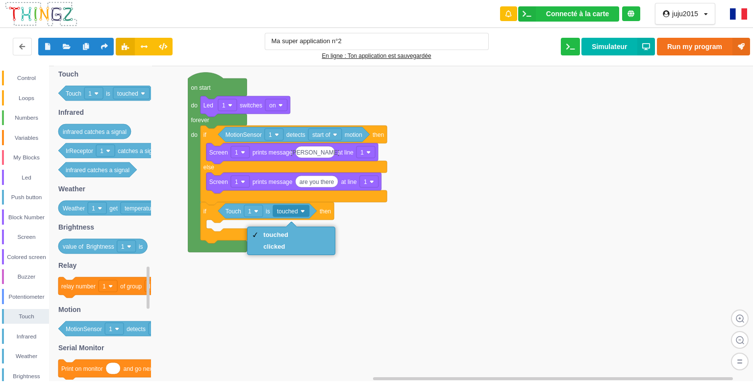
click at [409, 268] on rect at bounding box center [380, 224] width 760 height 316
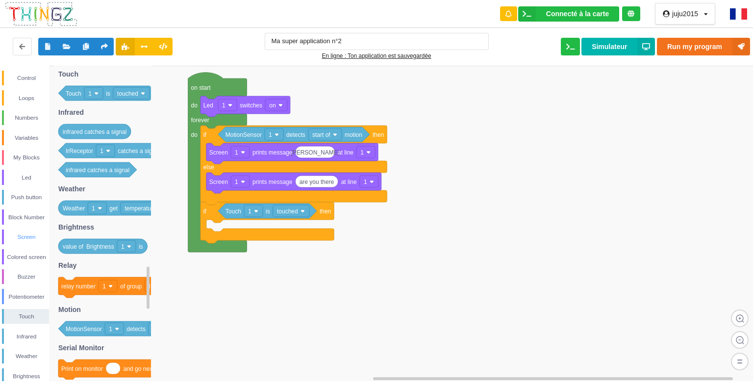
click at [26, 230] on div "Screen" at bounding box center [25, 236] width 47 height 15
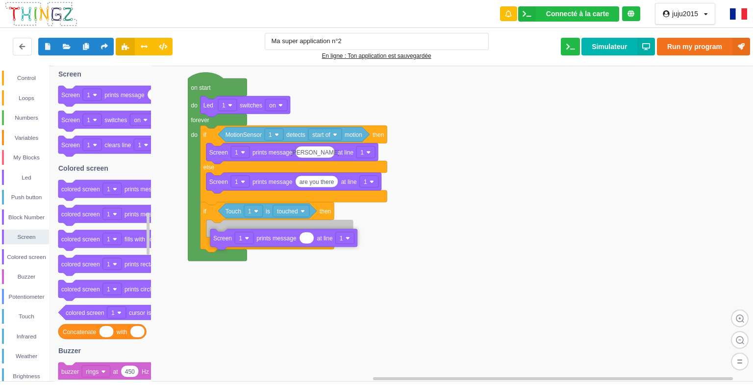
drag, startPoint x: 112, startPoint y: 96, endPoint x: 261, endPoint y: 233, distance: 203.0
click at [261, 233] on div "Control Loops Numbers Variables My Blocks Led Push button Block Number Screen C…" at bounding box center [380, 223] width 760 height 315
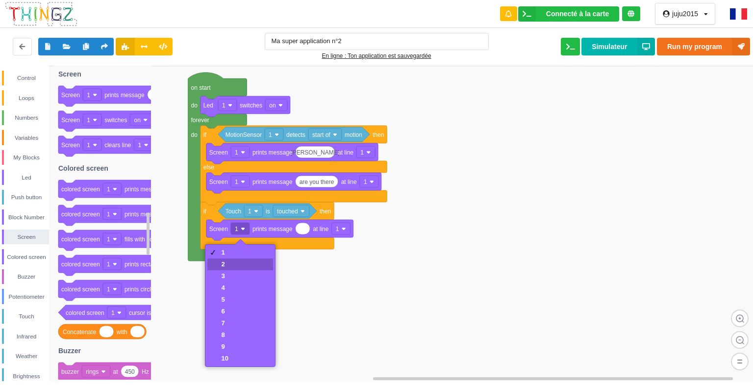
click at [232, 259] on div "2" at bounding box center [239, 264] width 65 height 12
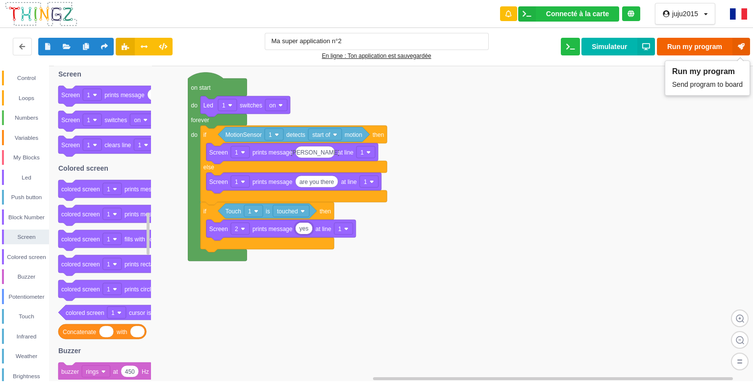
type input "yes"
click at [714, 47] on button "Run my program" at bounding box center [703, 47] width 93 height 18
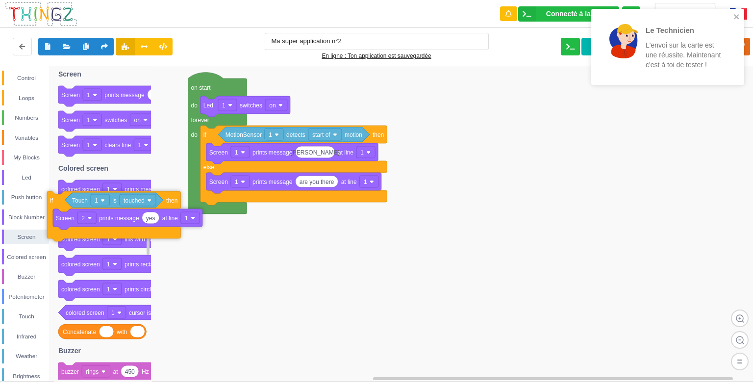
drag, startPoint x: 237, startPoint y: 238, endPoint x: 52, endPoint y: 224, distance: 185.4
